Goal: Purchase product/service

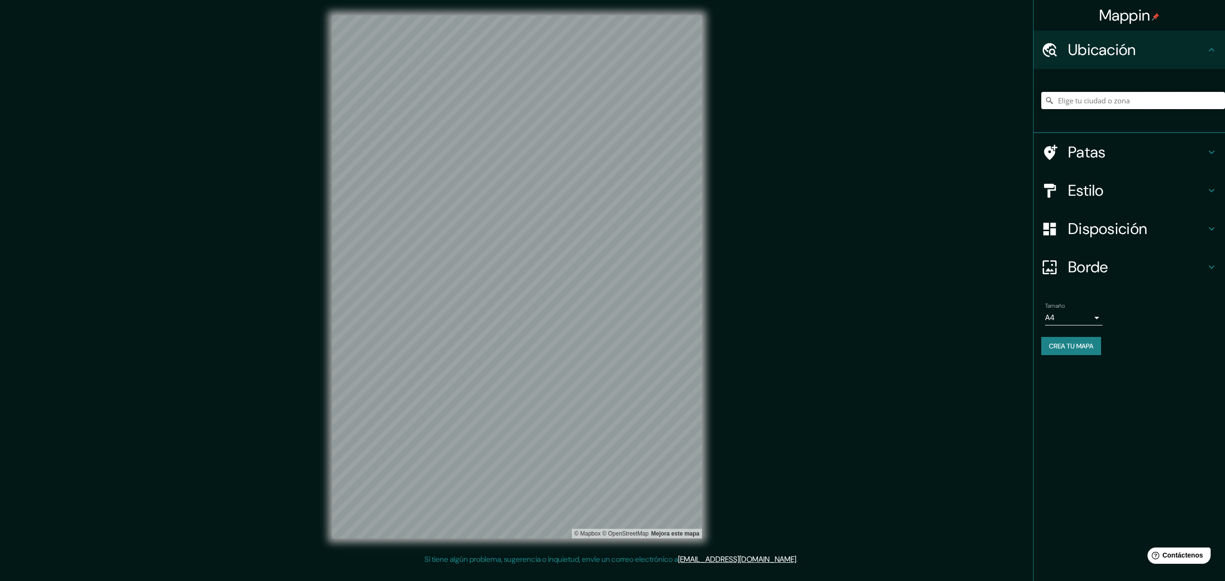
click at [1158, 101] on input "Elige tu ciudad o zona" at bounding box center [1134, 100] width 184 height 17
type input "Resistencia, [GEOGRAPHIC_DATA], [GEOGRAPHIC_DATA]"
click at [1073, 317] on body "Mappin Ubicación Resistencia, [GEOGRAPHIC_DATA], [GEOGRAPHIC_DATA] Resistencia …" at bounding box center [612, 290] width 1225 height 581
click at [1088, 268] on font "Borde" at bounding box center [1088, 267] width 40 height 20
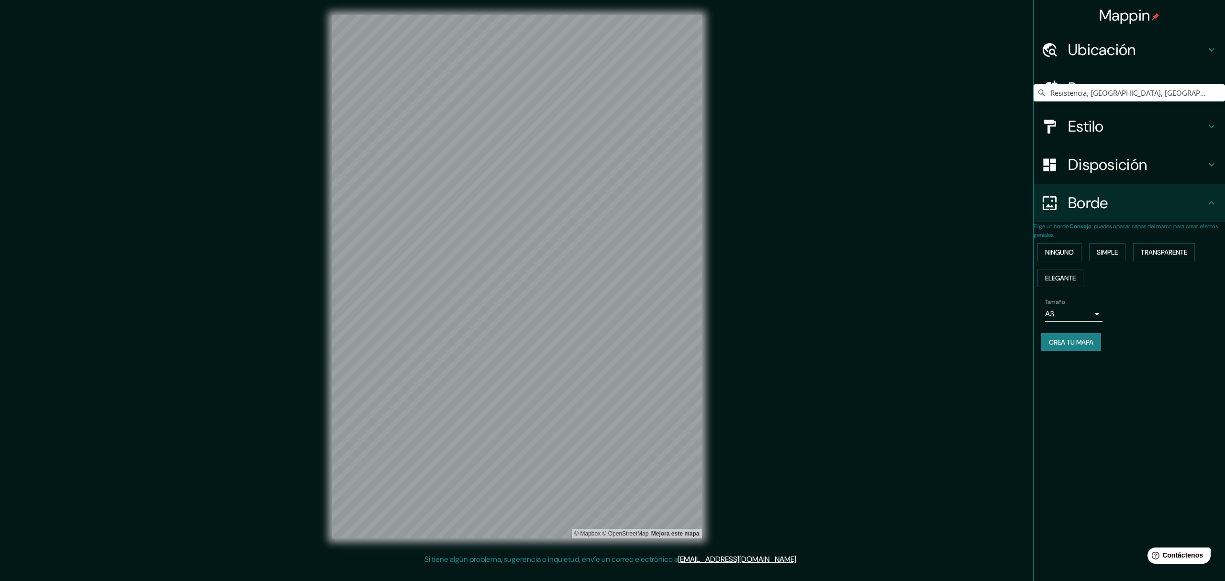
click at [1129, 169] on font "Disposición" at bounding box center [1107, 165] width 79 height 20
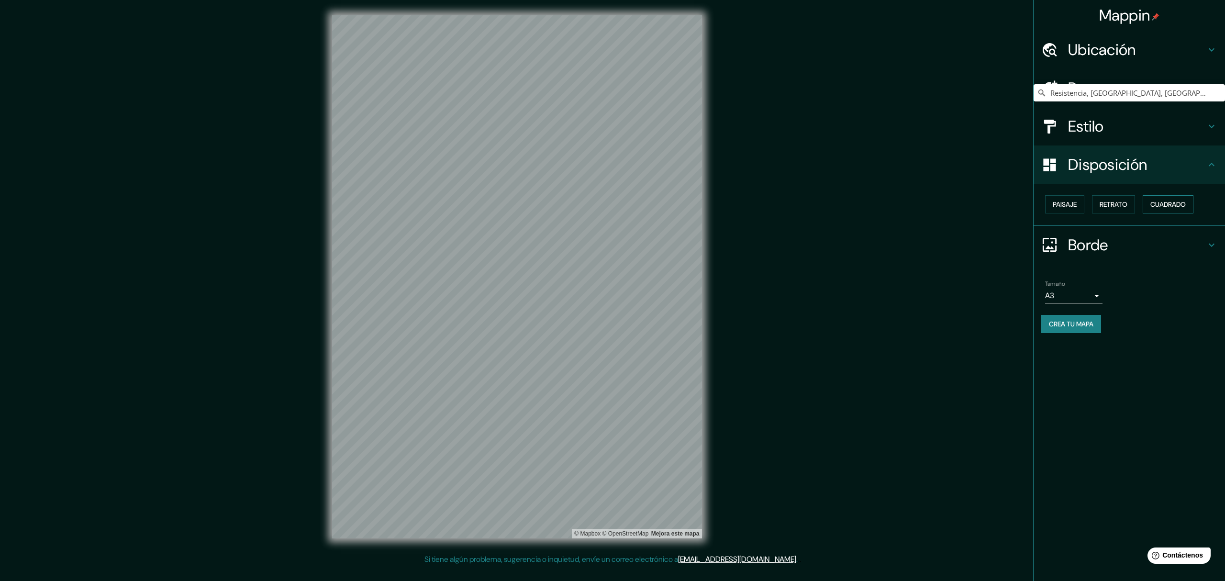
click at [1171, 200] on font "Cuadrado" at bounding box center [1168, 204] width 35 height 9
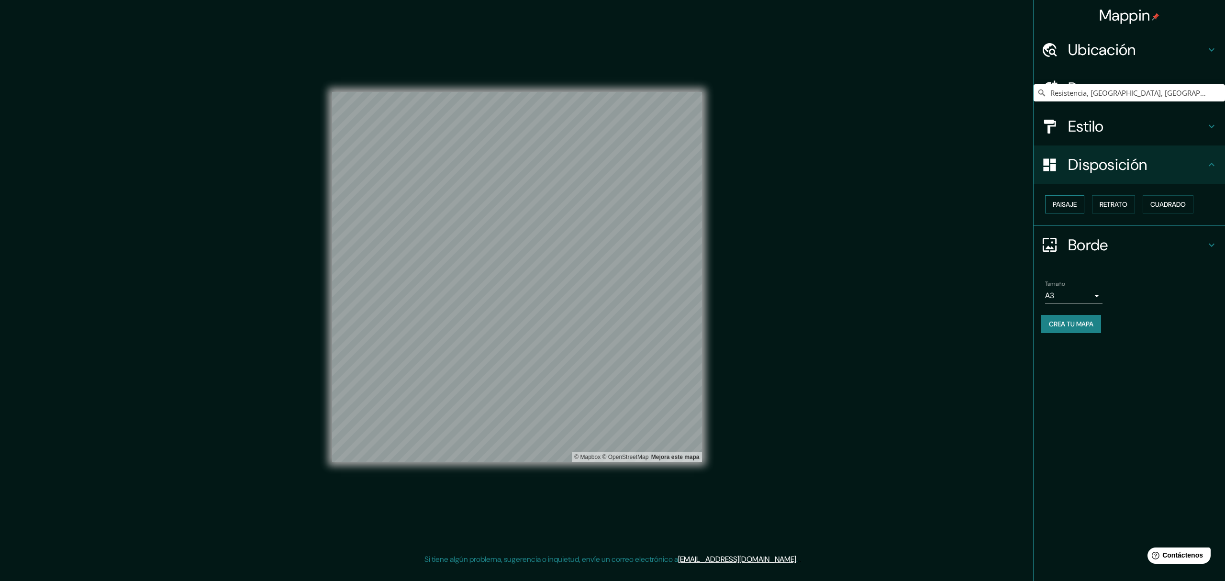
click at [1063, 202] on font "Paisaje" at bounding box center [1065, 204] width 24 height 9
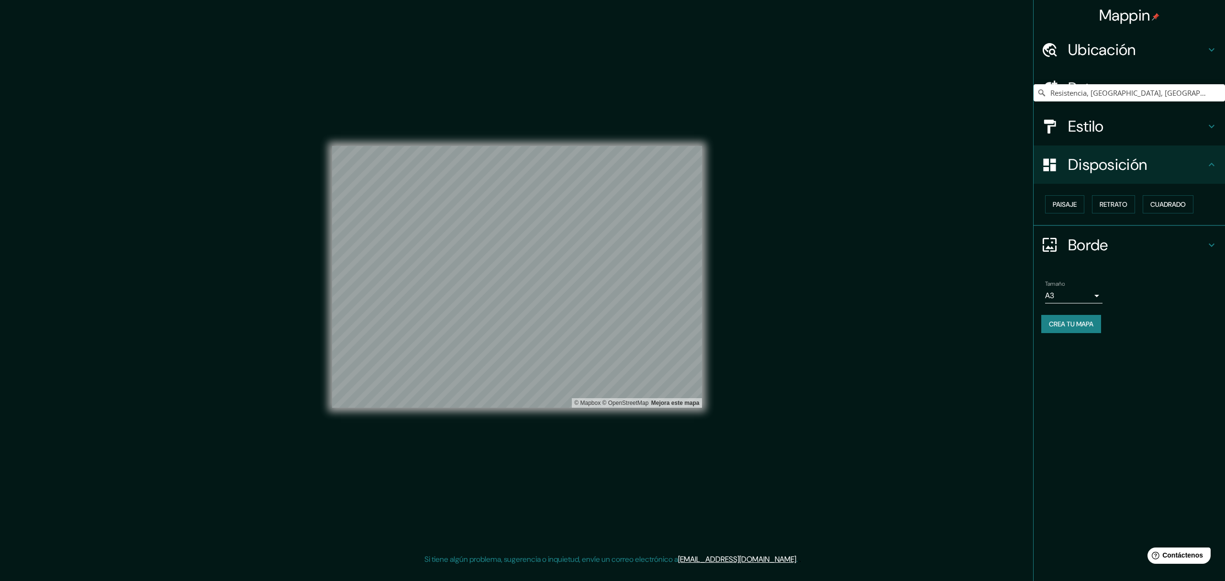
click at [503, 412] on div "© Mapbox © OpenStreetMap Mejora este mapa" at bounding box center [517, 276] width 370 height 523
drag, startPoint x: 1125, startPoint y: 203, endPoint x: 1080, endPoint y: 202, distance: 45.0
click at [1125, 202] on font "Retrato" at bounding box center [1114, 204] width 28 height 9
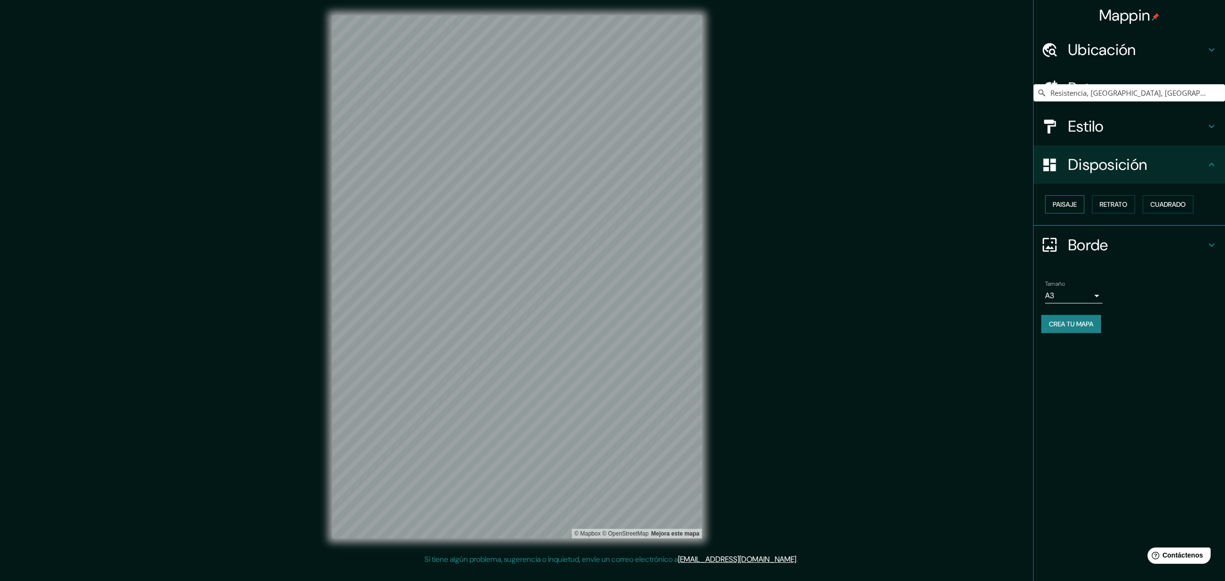
click at [1055, 202] on font "Paisaje" at bounding box center [1065, 204] width 24 height 9
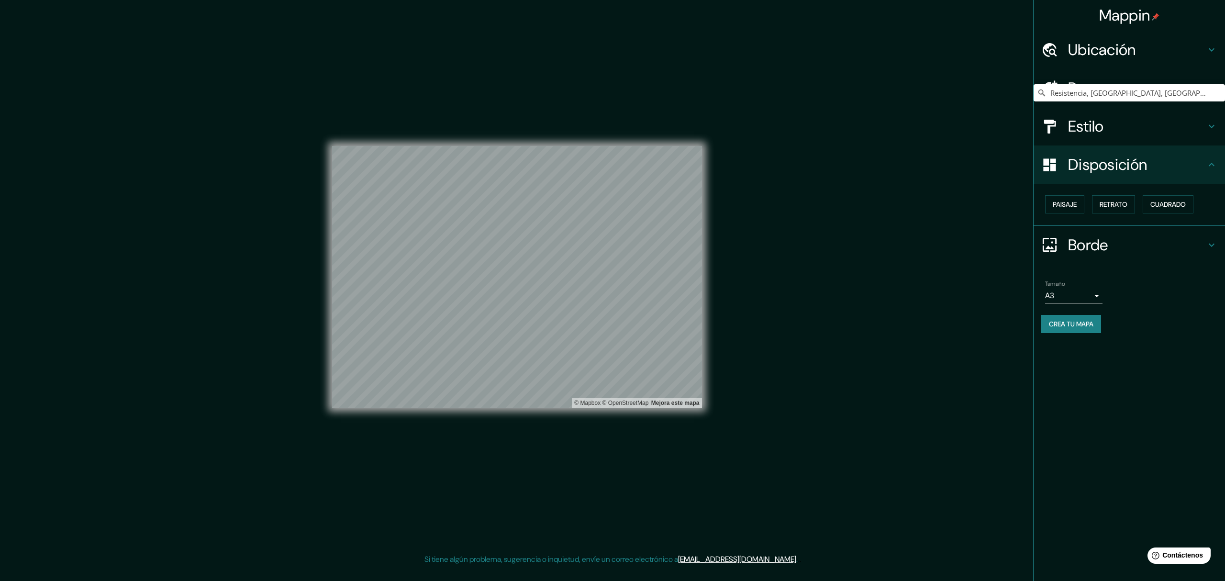
click at [1076, 170] on font "Disposición" at bounding box center [1107, 165] width 79 height 20
click at [1081, 240] on font "Borde" at bounding box center [1088, 245] width 40 height 20
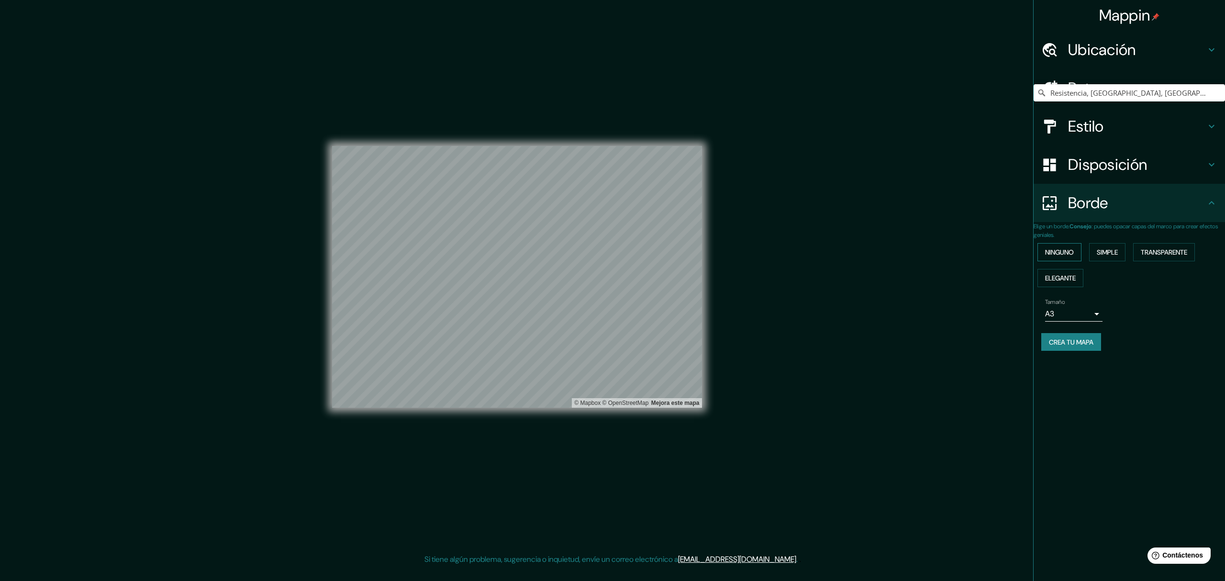
click at [1067, 252] on font "Ninguno" at bounding box center [1059, 252] width 29 height 9
